Goal: Find specific page/section: Find specific page/section

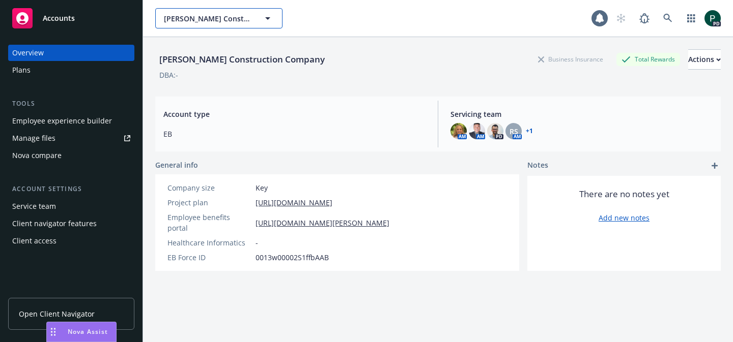
click at [260, 18] on button "[PERSON_NAME] Construction Company" at bounding box center [218, 18] width 127 height 20
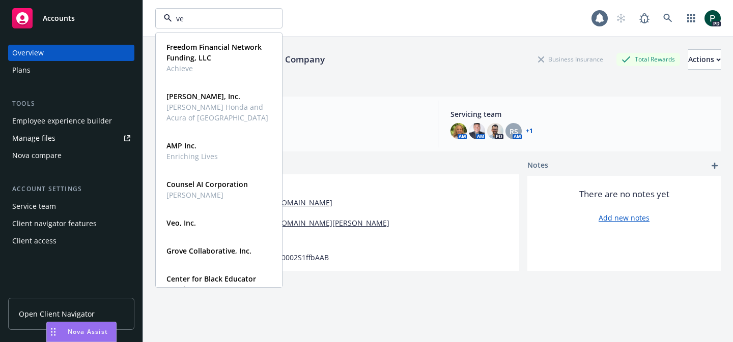
type input "veo"
